Goal: Find specific page/section: Find specific page/section

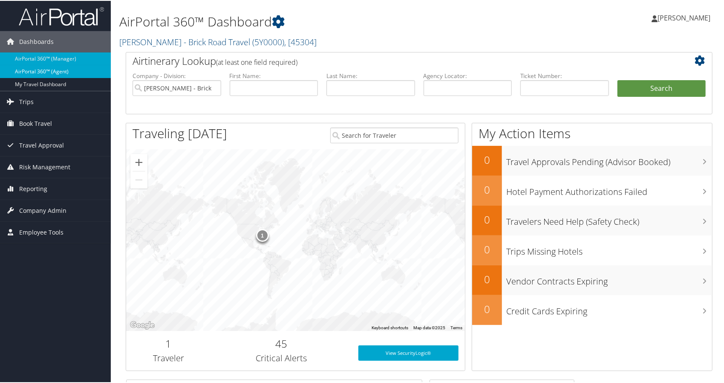
click at [64, 69] on link "AirPortal 360™ (Agent)" at bounding box center [55, 70] width 111 height 13
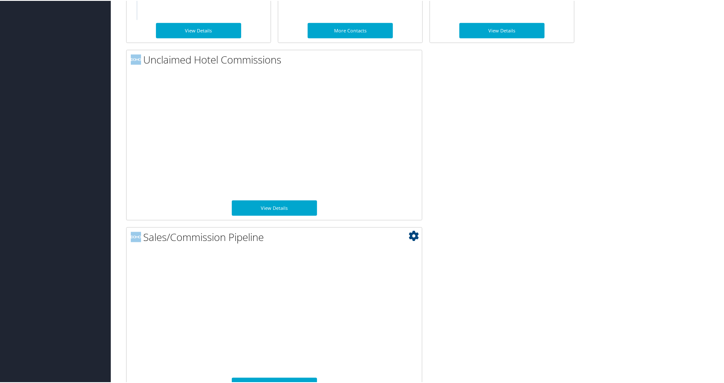
scroll to position [597, 0]
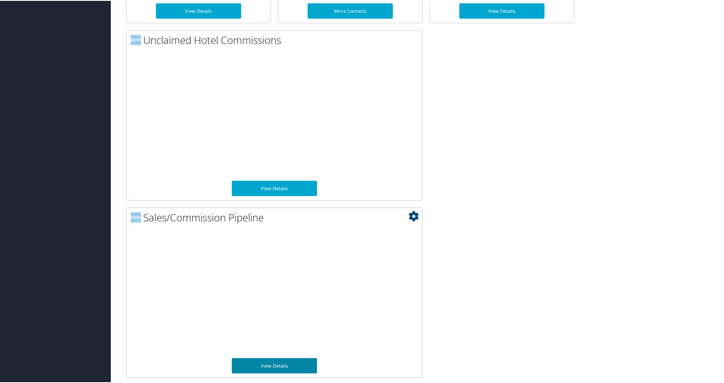
click at [277, 361] on link "View Details" at bounding box center [274, 364] width 85 height 15
